Goal: Find specific page/section: Find specific page/section

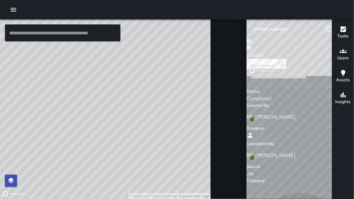
type input "**********"
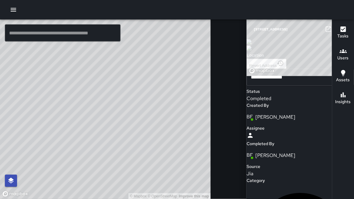
drag, startPoint x: 188, startPoint y: 11, endPoint x: 191, endPoint y: 14, distance: 4.3
click at [189, 12] on div at bounding box center [177, 9] width 354 height 19
click at [10, 5] on button "button" at bounding box center [13, 10] width 12 height 12
click at [337, 28] on icon "button" at bounding box center [340, 29] width 7 height 7
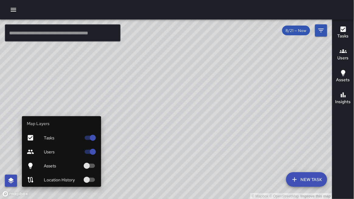
click at [14, 180] on icon "button" at bounding box center [10, 180] width 7 height 7
click at [44, 153] on span "Users" at bounding box center [62, 152] width 37 height 6
